Goal: Task Accomplishment & Management: Complete application form

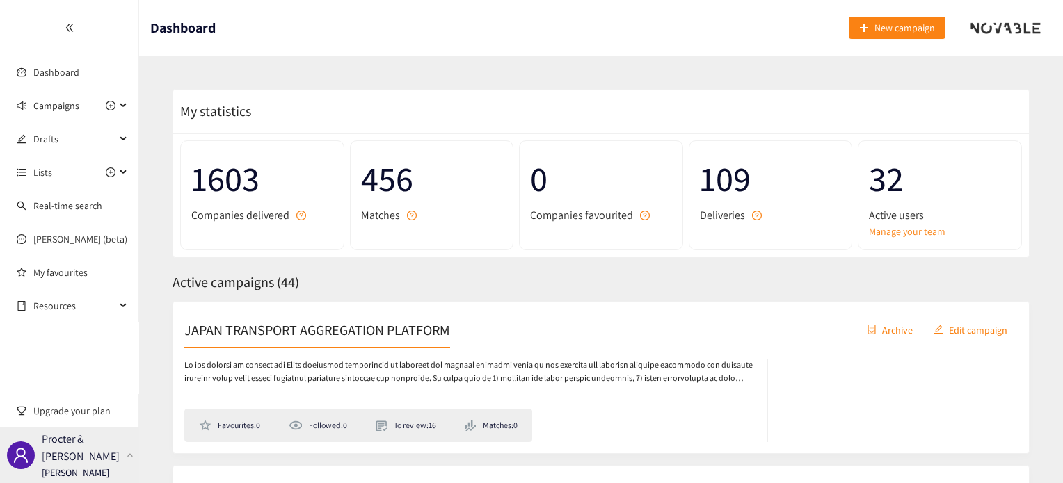
click at [70, 458] on p "Procter & [PERSON_NAME]" at bounding box center [81, 448] width 79 height 35
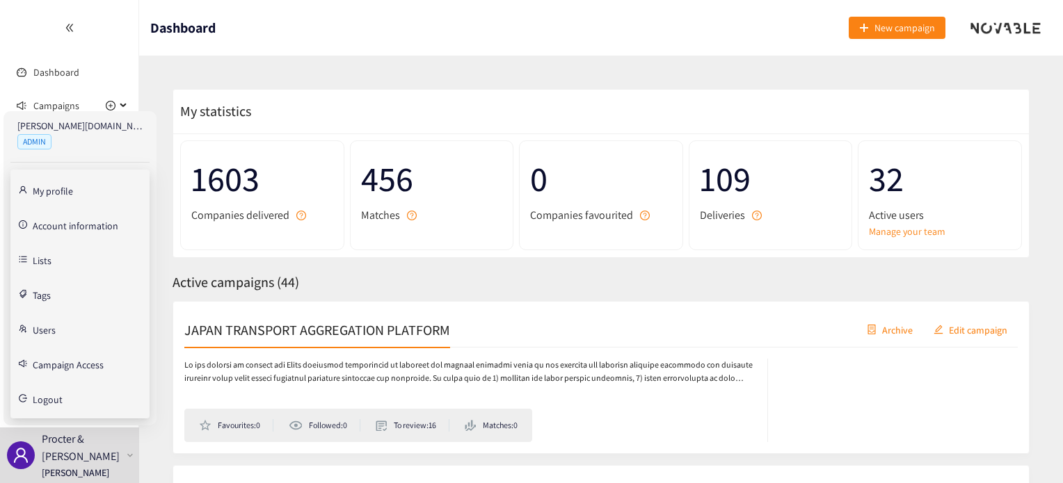
click at [46, 332] on link "Users" at bounding box center [44, 329] width 23 height 13
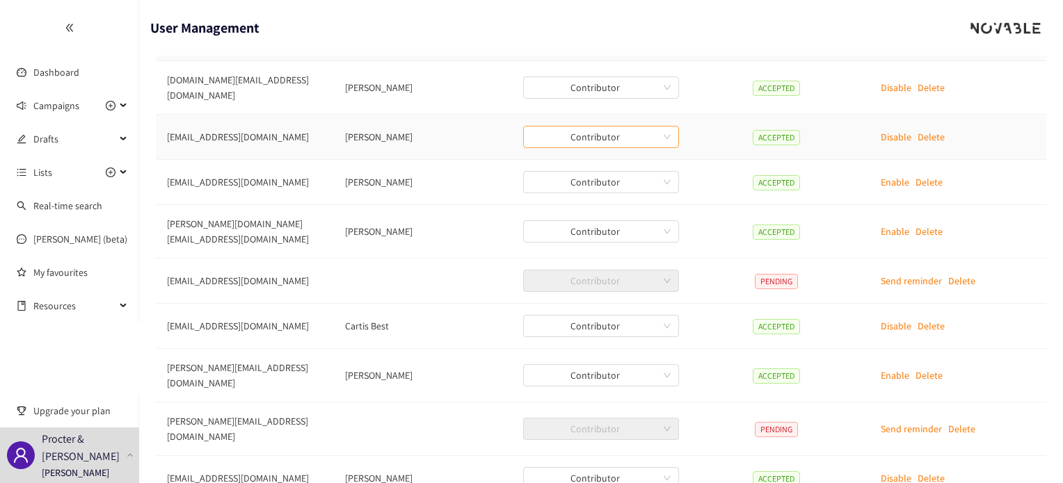
scroll to position [167, 0]
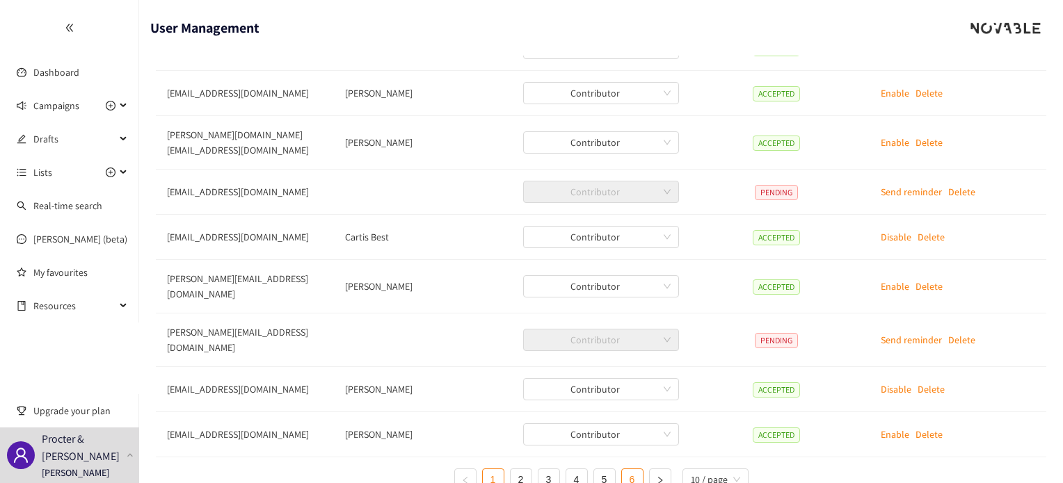
click at [639, 470] on link "6" at bounding box center [632, 480] width 21 height 21
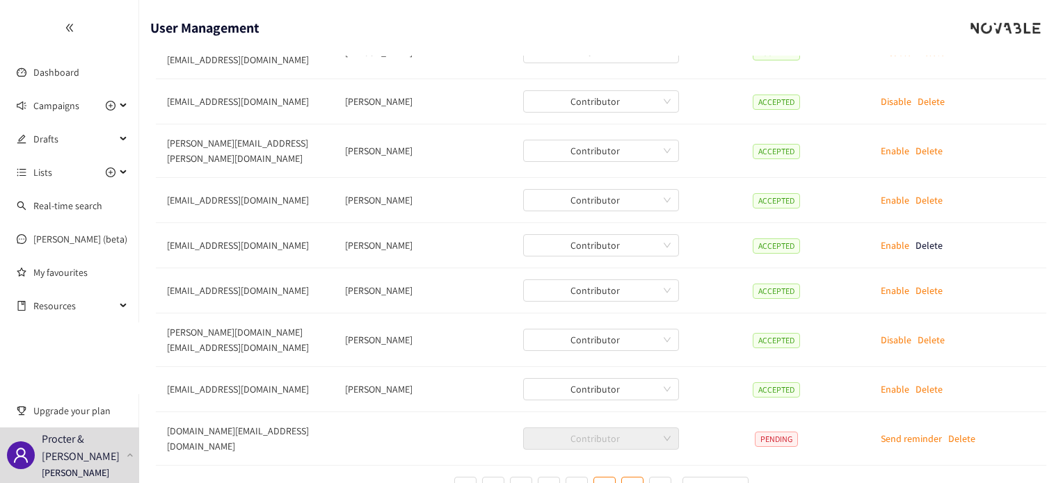
click at [608, 478] on link "5" at bounding box center [604, 488] width 21 height 21
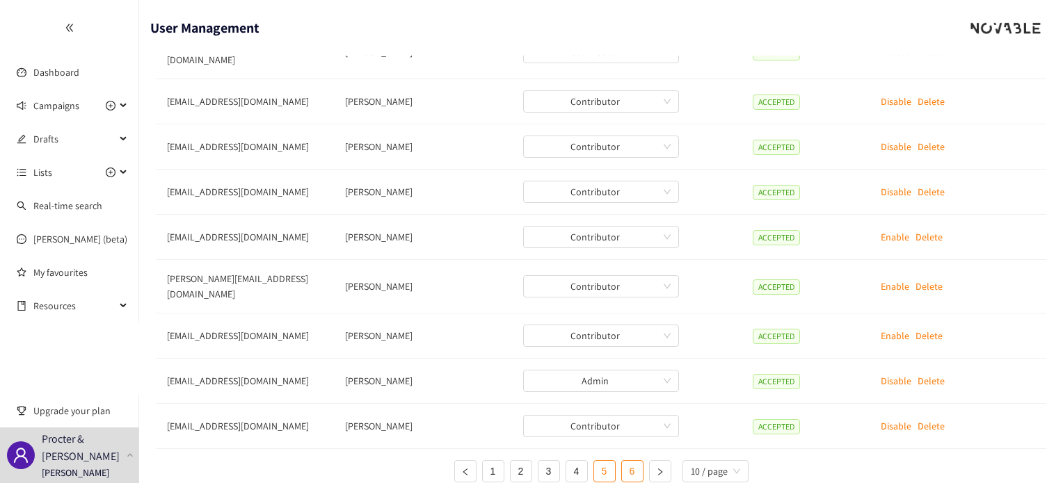
click at [630, 461] on link "6" at bounding box center [632, 471] width 21 height 21
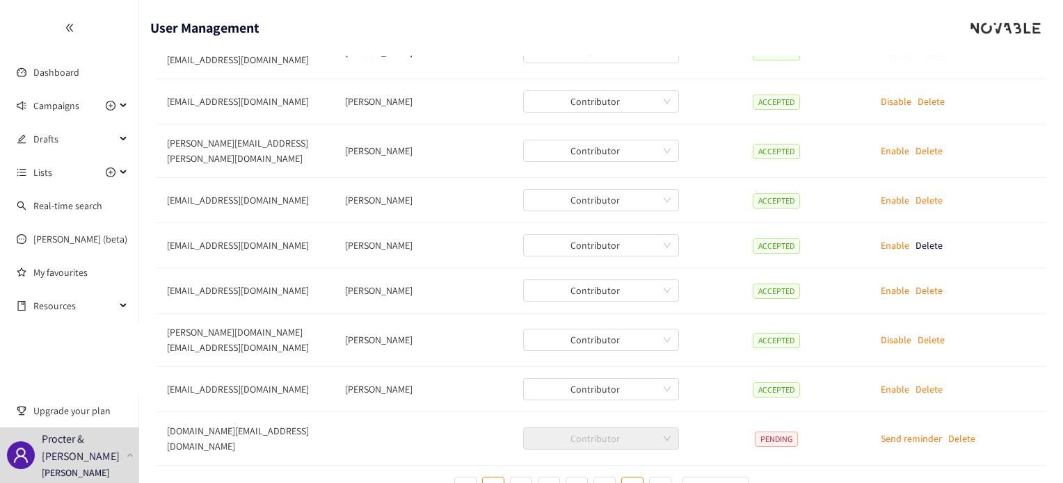
click at [493, 478] on link "1" at bounding box center [493, 488] width 21 height 21
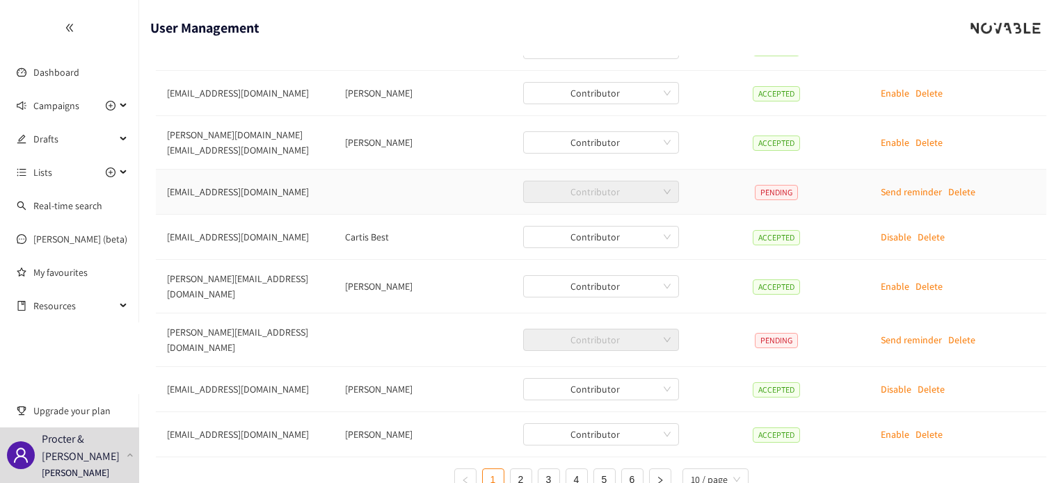
click at [963, 184] on p "Delete" at bounding box center [961, 191] width 27 height 15
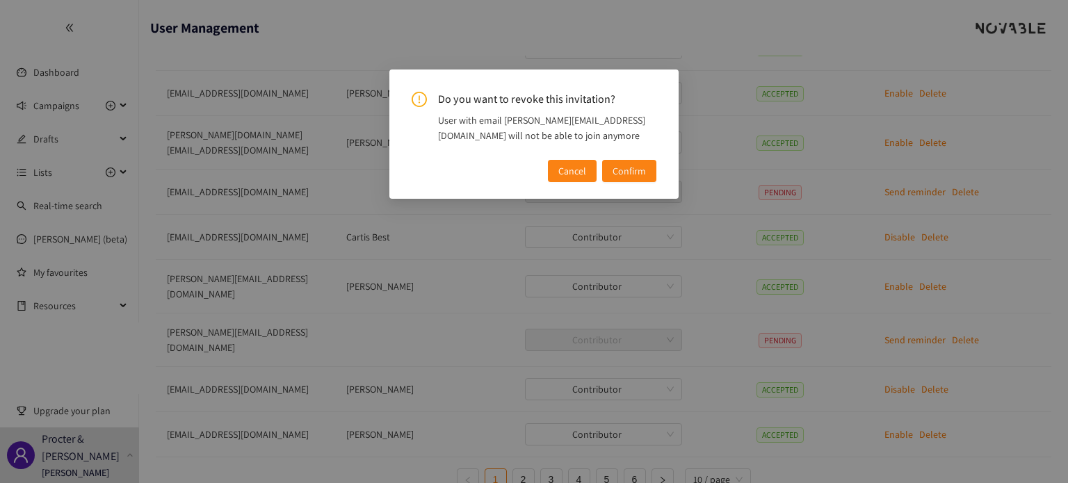
click at [623, 174] on span "Confirm" at bounding box center [629, 170] width 33 height 15
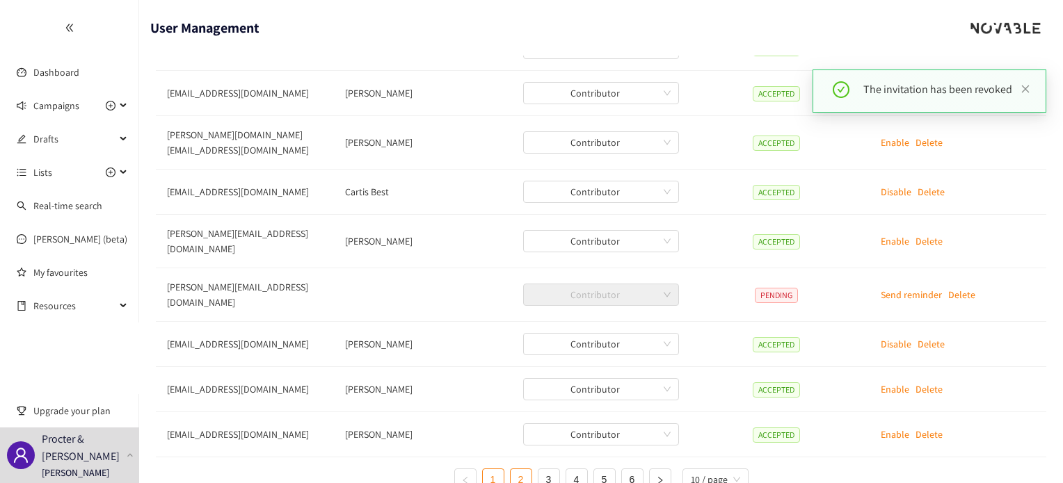
click at [517, 470] on link "2" at bounding box center [521, 480] width 21 height 21
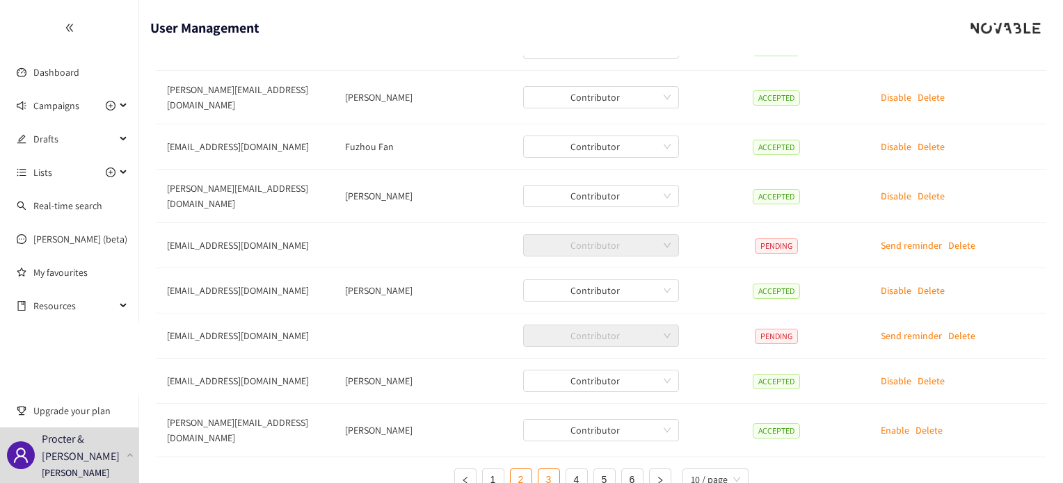
click at [551, 470] on link "3" at bounding box center [548, 480] width 21 height 21
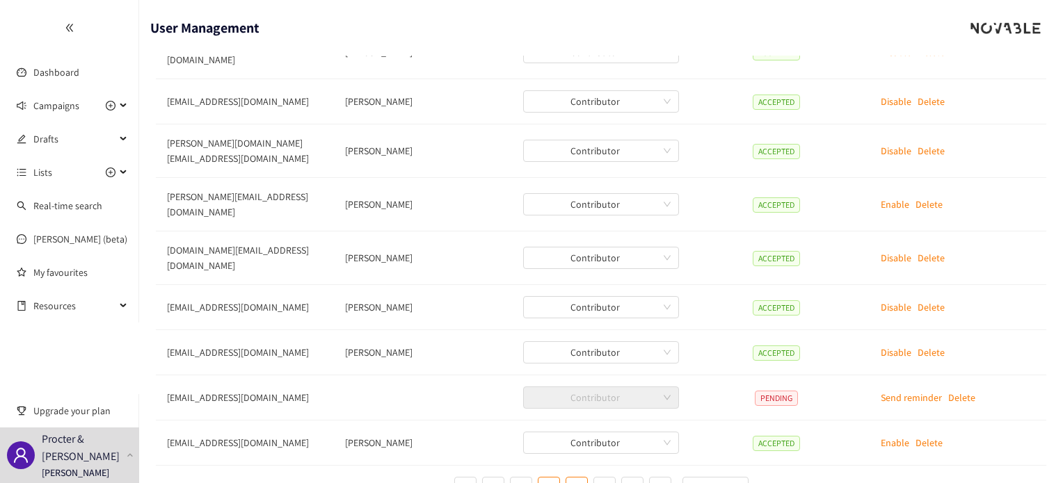
click at [577, 478] on link "4" at bounding box center [576, 488] width 21 height 21
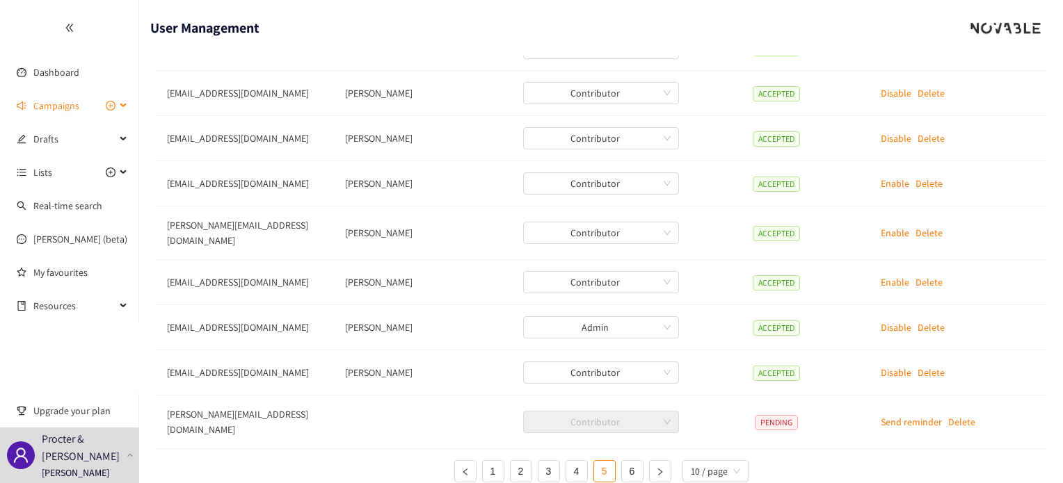
click at [51, 100] on span "Campaigns" at bounding box center [56, 106] width 46 height 28
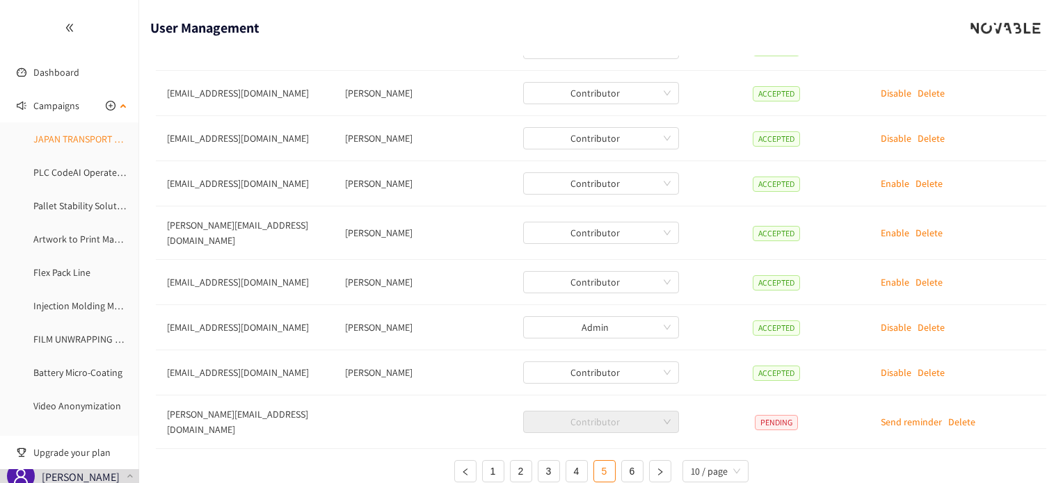
click at [86, 136] on link "JAPAN TRANSPORT AGGREGATION PLATFORM" at bounding box center [126, 139] width 186 height 13
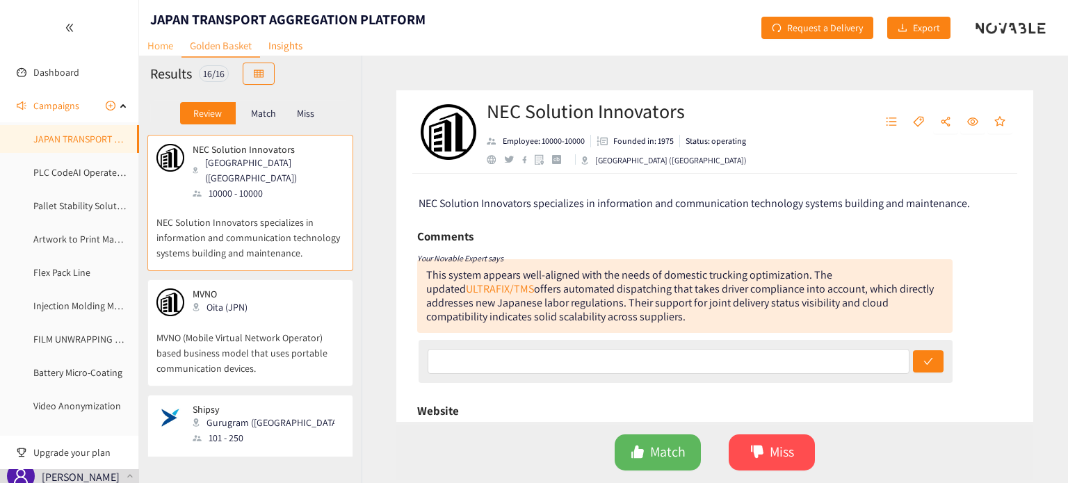
click at [160, 44] on link "Home" at bounding box center [160, 46] width 42 height 22
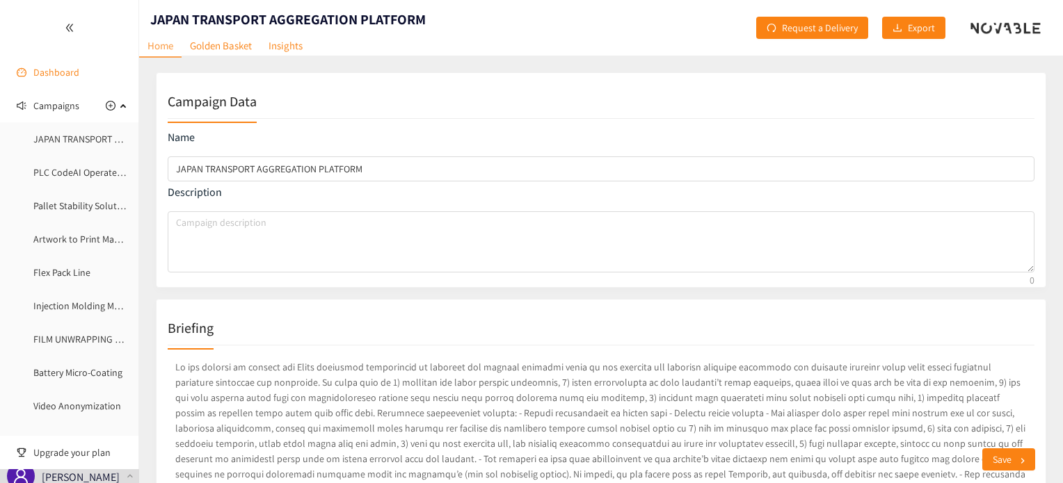
click at [35, 72] on link "Dashboard" at bounding box center [56, 72] width 46 height 13
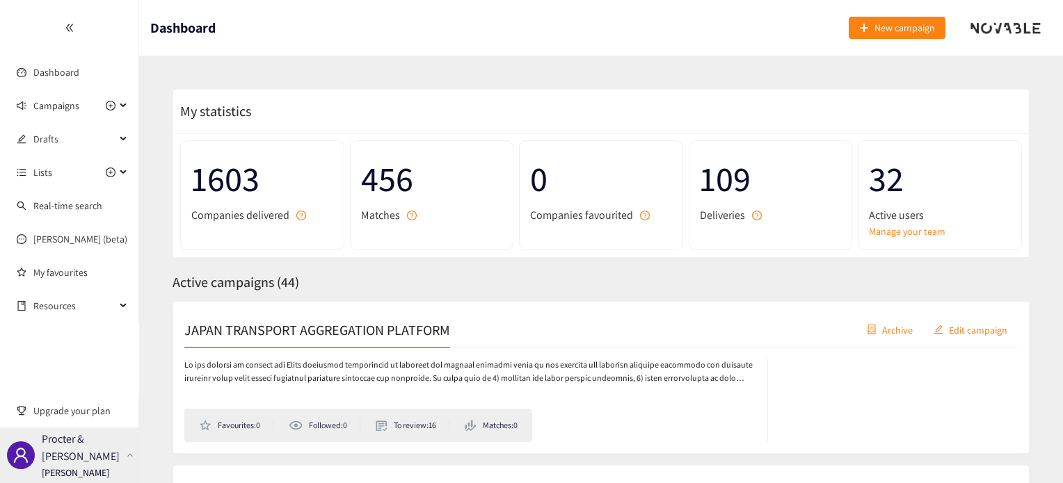
click at [70, 456] on p "Procter & [PERSON_NAME]" at bounding box center [81, 448] width 79 height 35
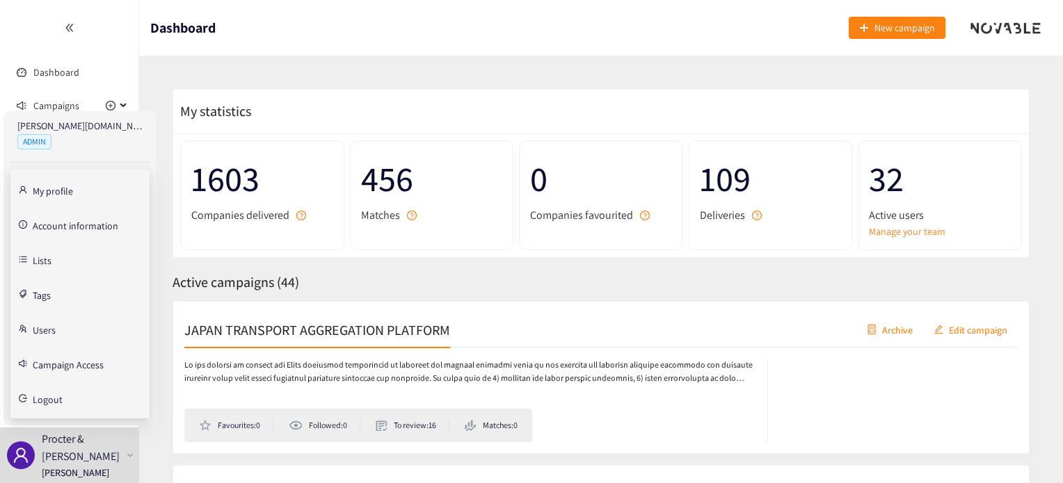
click at [48, 327] on link "Users" at bounding box center [44, 329] width 23 height 13
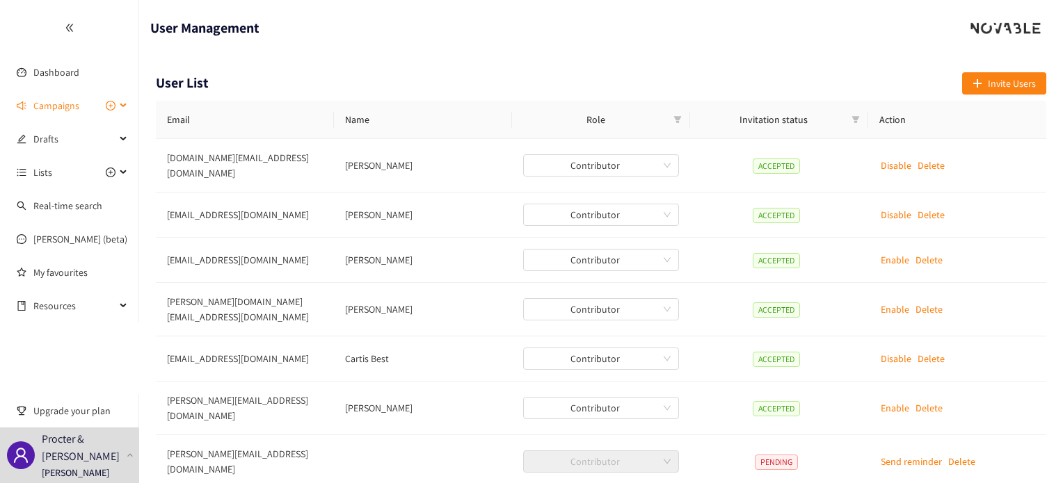
click at [131, 103] on div "Campaigns" at bounding box center [69, 106] width 139 height 28
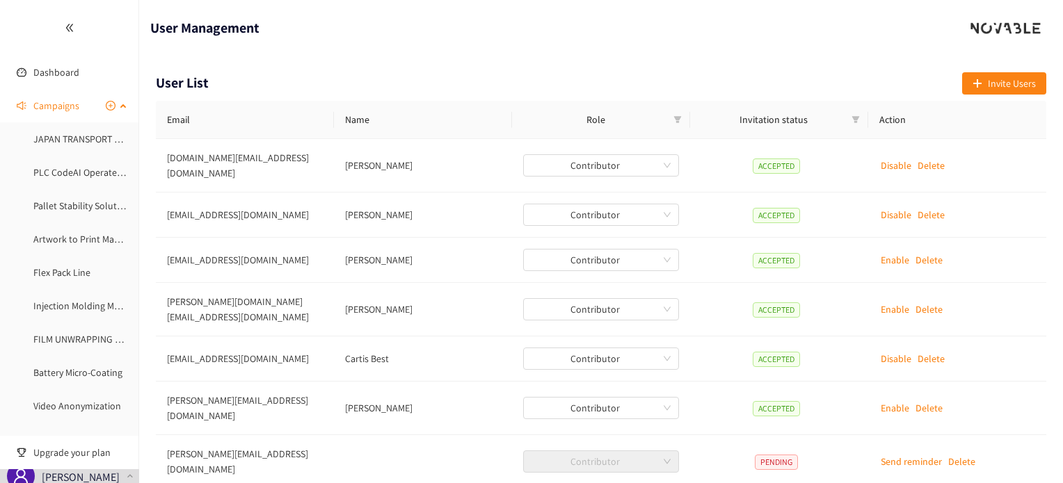
click at [110, 105] on div "Campaigns" at bounding box center [69, 106] width 139 height 28
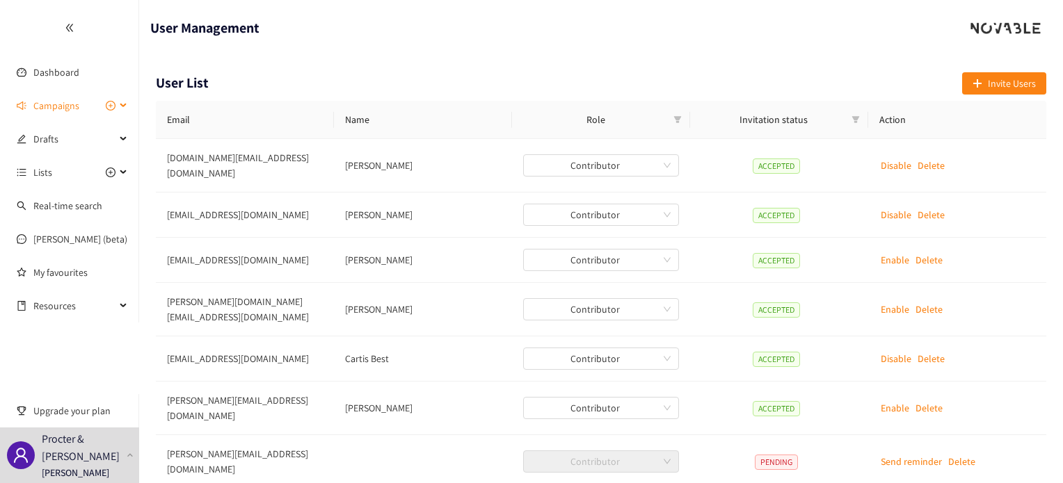
click at [125, 106] on icon at bounding box center [124, 106] width 7 height 0
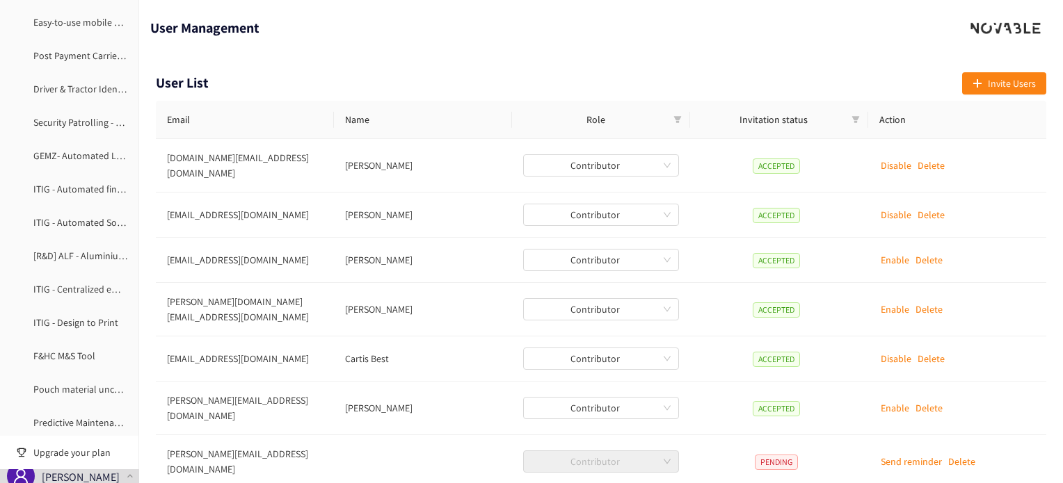
scroll to position [1355, 0]
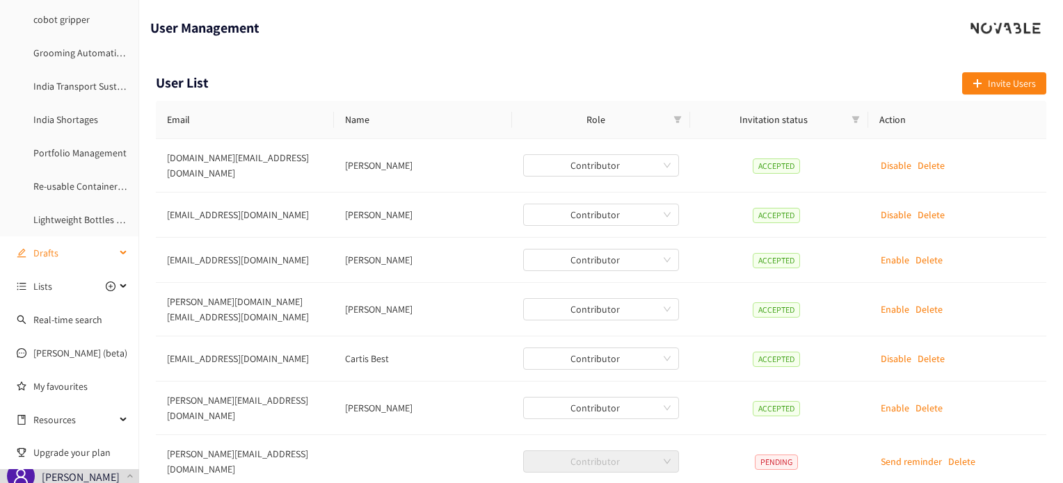
click at [117, 255] on div "Drafts" at bounding box center [69, 253] width 139 height 28
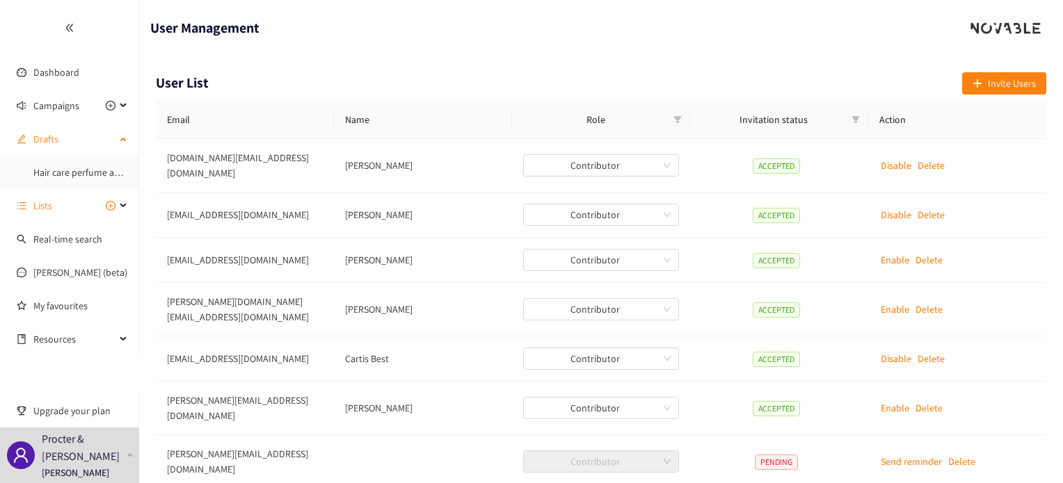
scroll to position [0, 0]
click at [993, 86] on span "Invite Users" at bounding box center [1012, 83] width 48 height 15
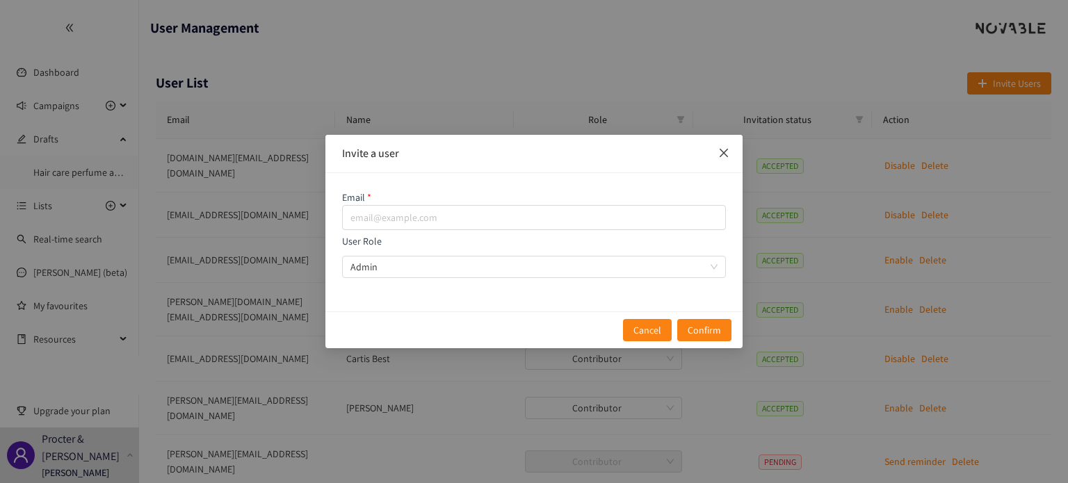
click at [720, 158] on icon "close" at bounding box center [724, 152] width 11 height 11
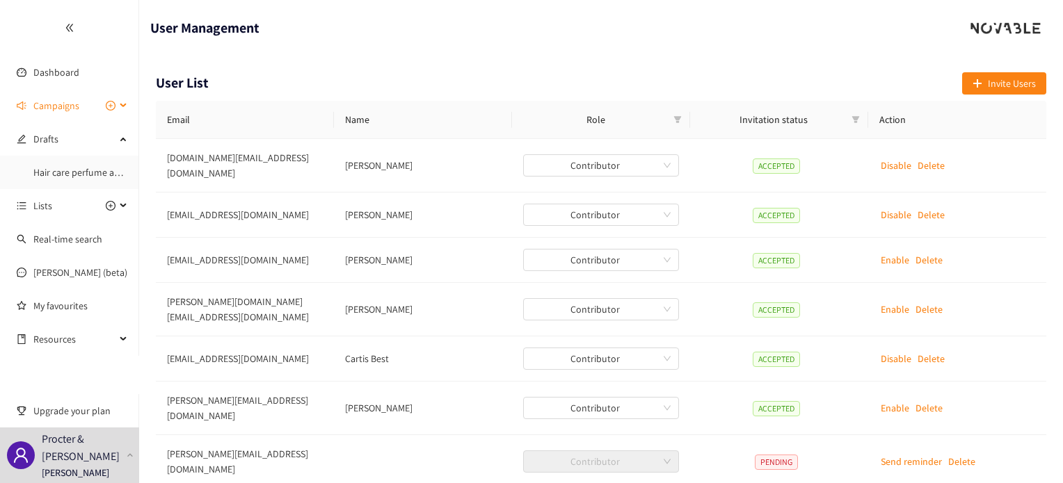
click at [109, 106] on icon "plus-circle" at bounding box center [111, 106] width 10 height 10
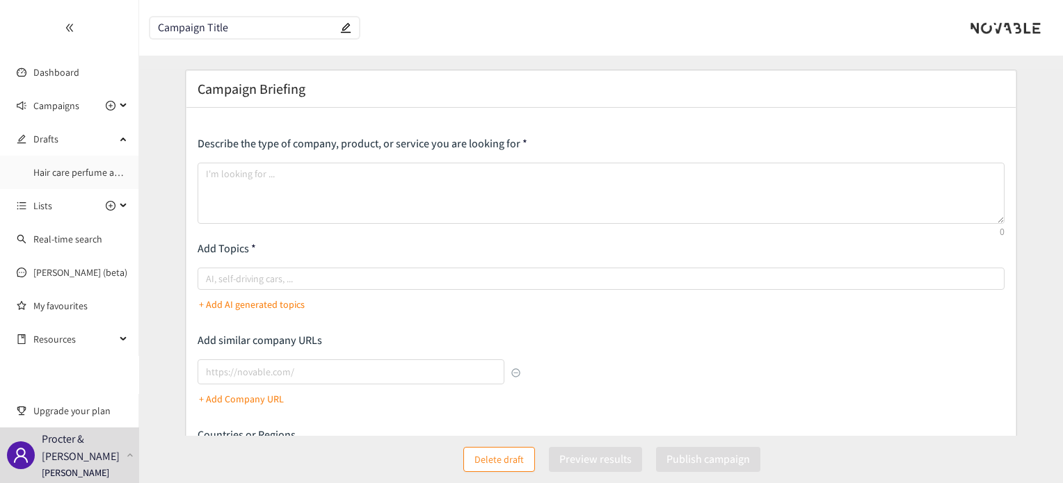
click at [263, 29] on input "Campaign Title" at bounding box center [247, 28] width 179 height 12
type input "a"
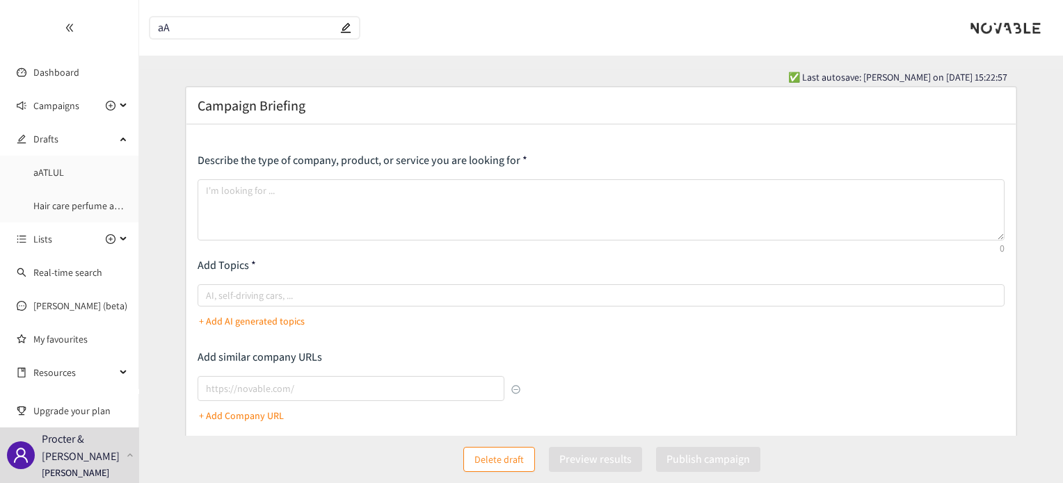
type input "a"
type input "ATLUL -Japan"
